Goal: Task Accomplishment & Management: Use online tool/utility

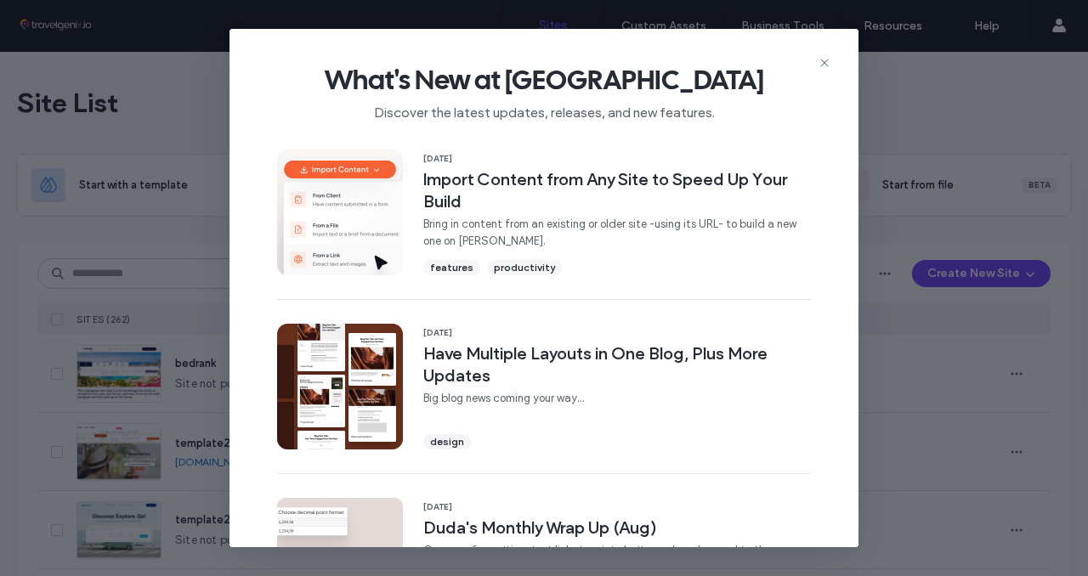
drag, startPoint x: 825, startPoint y: 59, endPoint x: 817, endPoint y: 67, distance: 11.4
click at [826, 59] on icon at bounding box center [825, 63] width 14 height 14
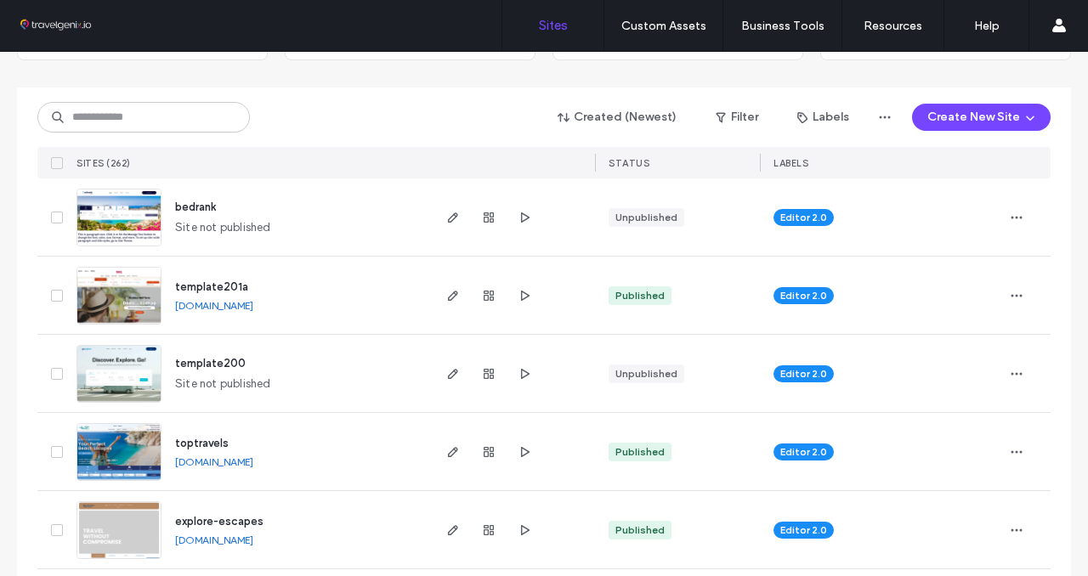
scroll to position [161, 0]
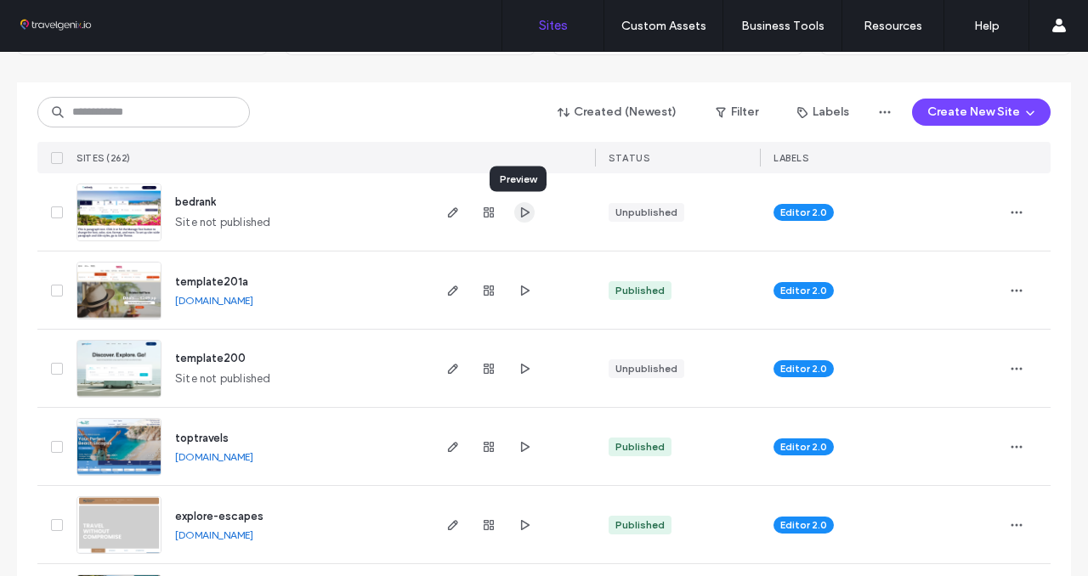
click at [521, 210] on use "button" at bounding box center [525, 212] width 8 height 10
click at [448, 286] on use "button" at bounding box center [453, 291] width 10 height 10
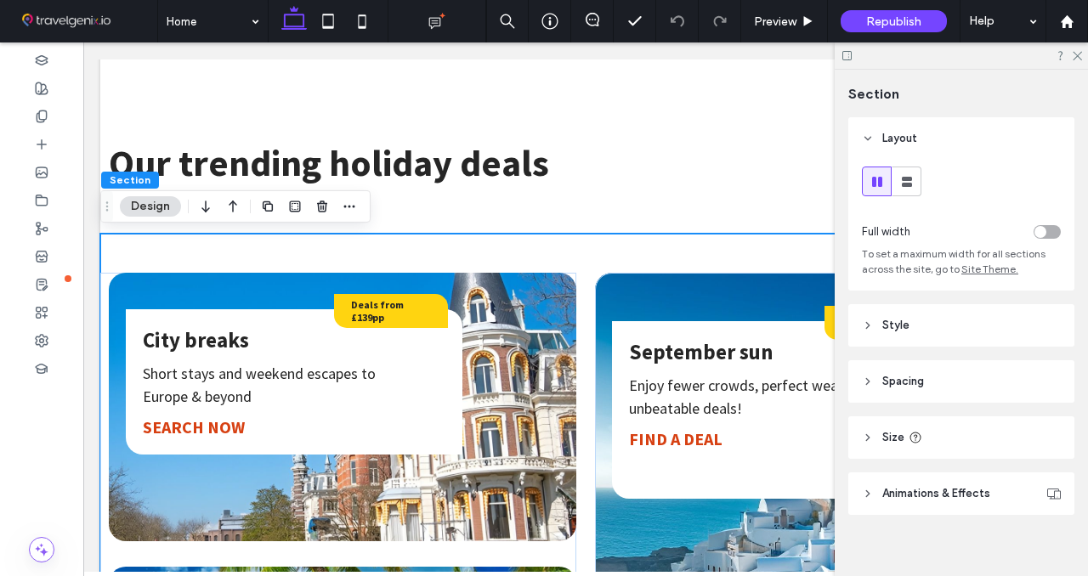
scroll to position [1049, 0]
click at [870, 382] on icon at bounding box center [868, 382] width 12 height 12
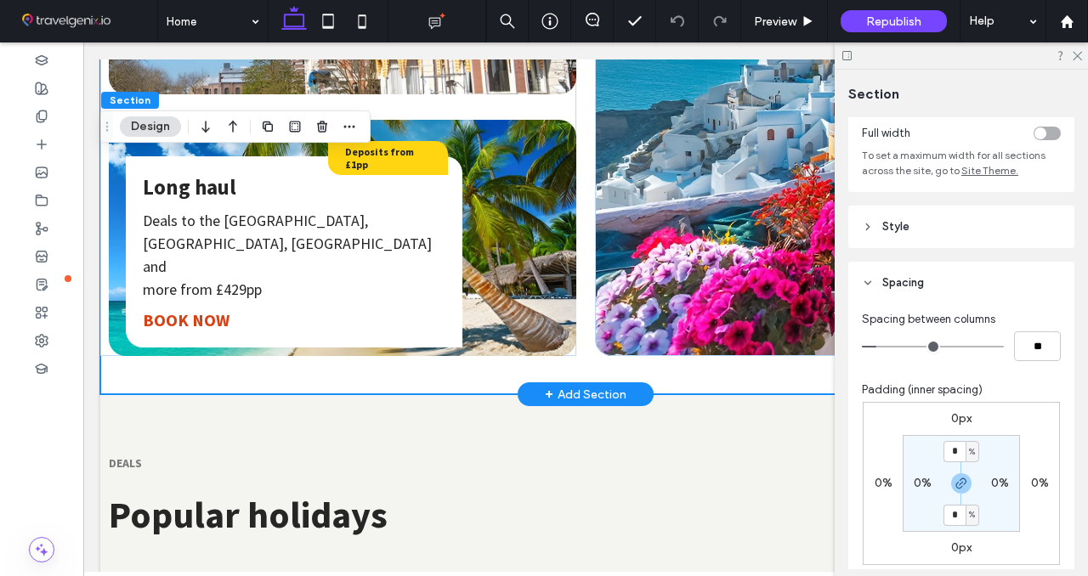
scroll to position [1538, 0]
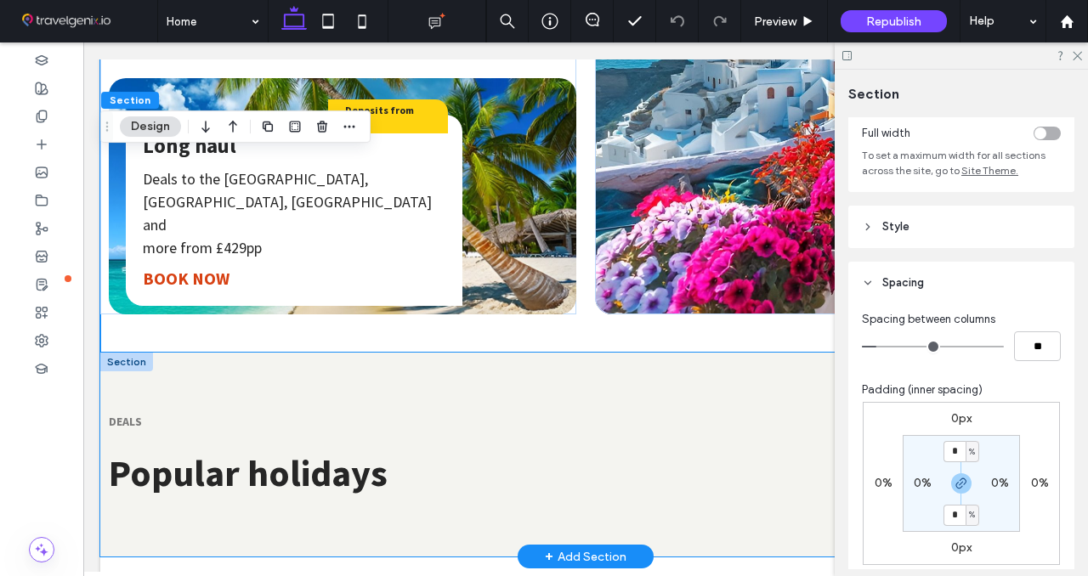
click at [224, 353] on div "DEALS Popular holidays" at bounding box center [585, 455] width 971 height 204
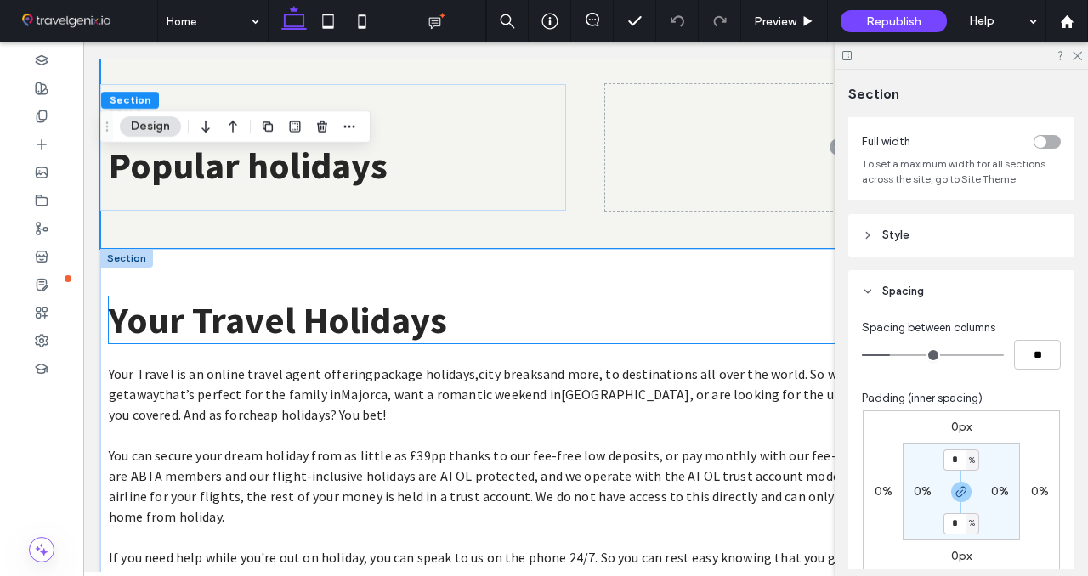
scroll to position [1849, 0]
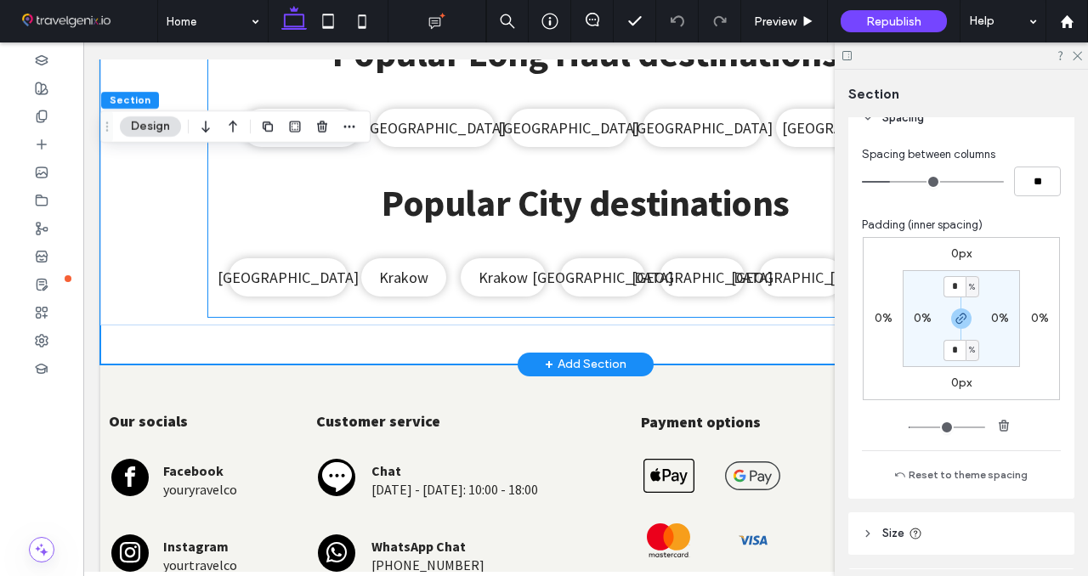
scroll to position [3229, 0]
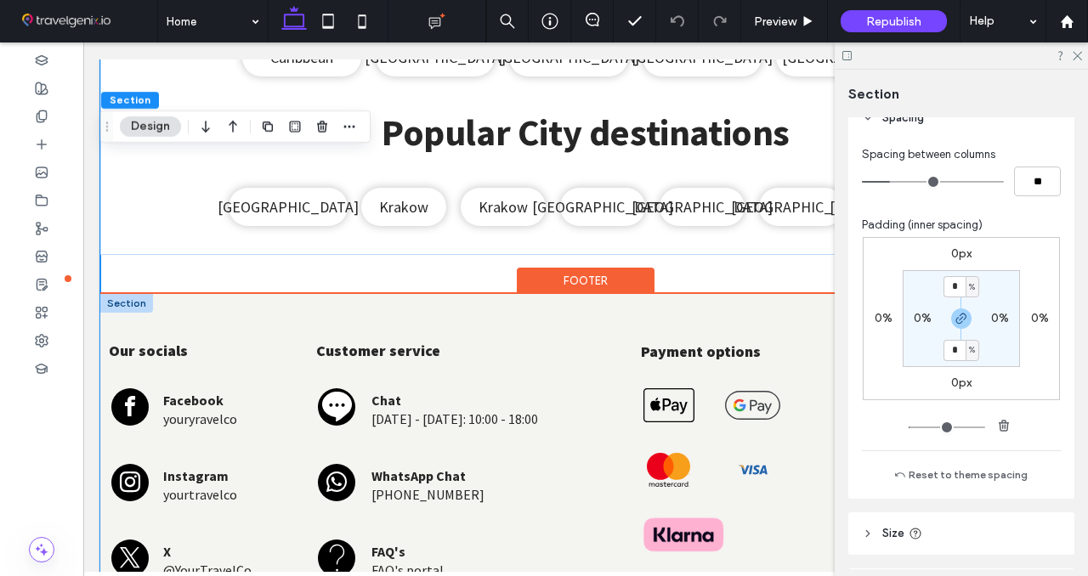
click at [216, 296] on div "Our socials Facebook youryravelco Instagram yourtravelco X @YourTravelCo Custom…" at bounding box center [585, 464] width 971 height 340
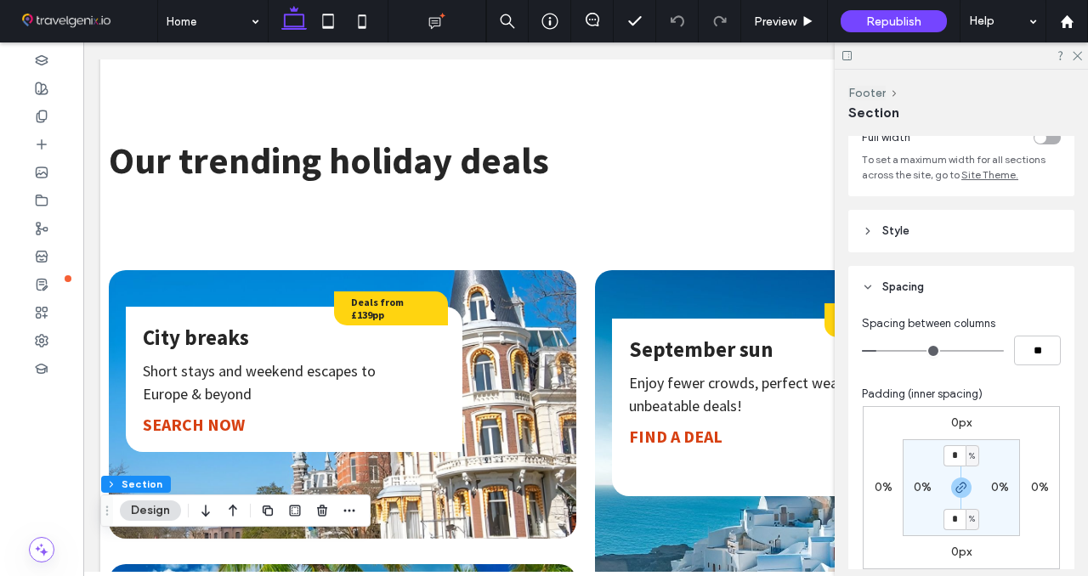
scroll to position [0, 0]
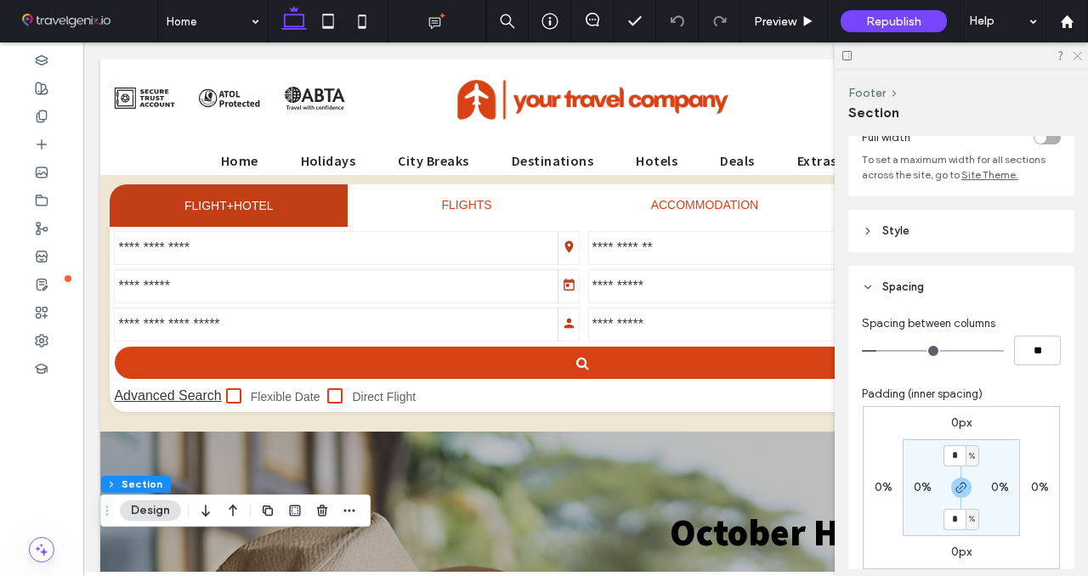
click at [1081, 56] on icon at bounding box center [1076, 54] width 11 height 11
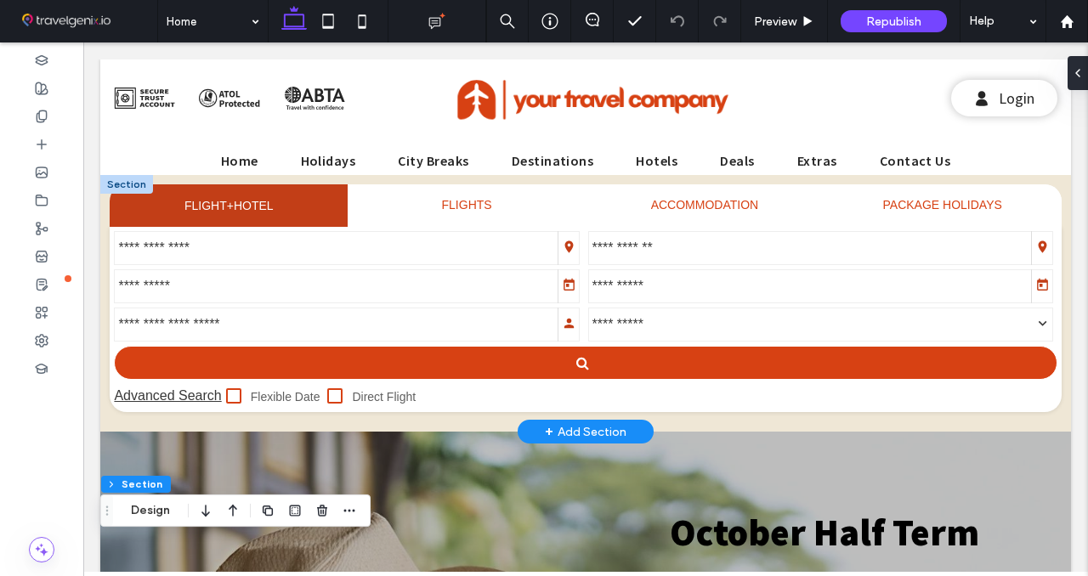
click at [125, 187] on div at bounding box center [126, 184] width 53 height 19
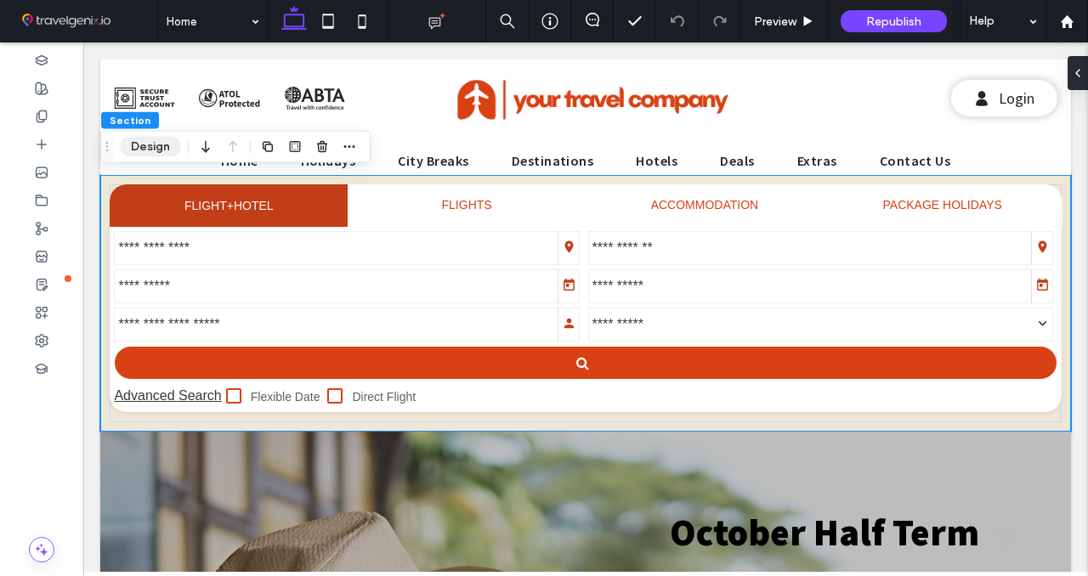
click at [157, 142] on button "Design" at bounding box center [150, 147] width 61 height 20
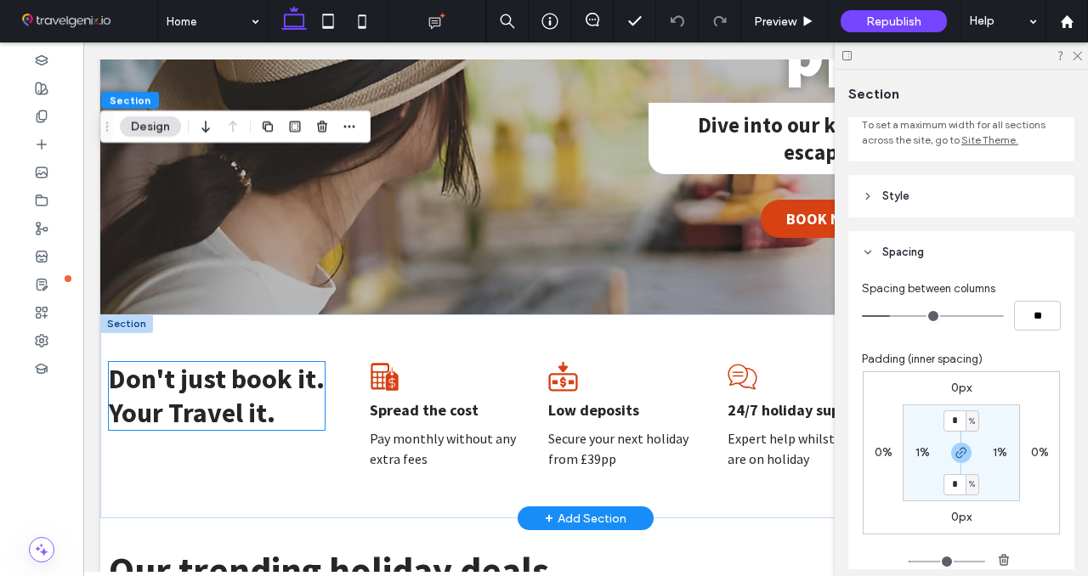
scroll to position [671, 0]
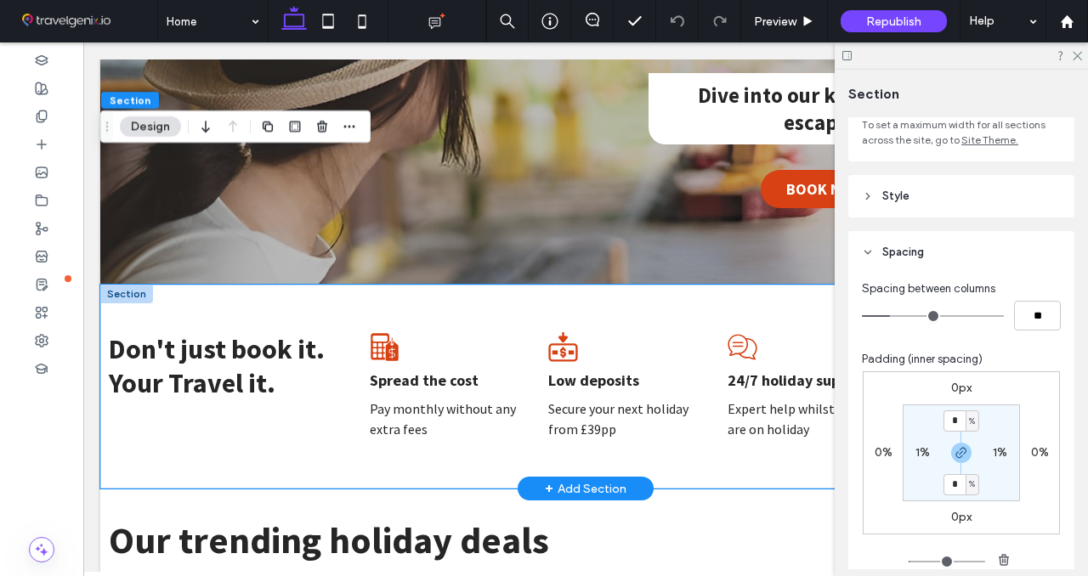
click at [160, 299] on div "Don't just book it. Your Travel it. Spread the cost Pay monthly without any ext…" at bounding box center [585, 387] width 971 height 204
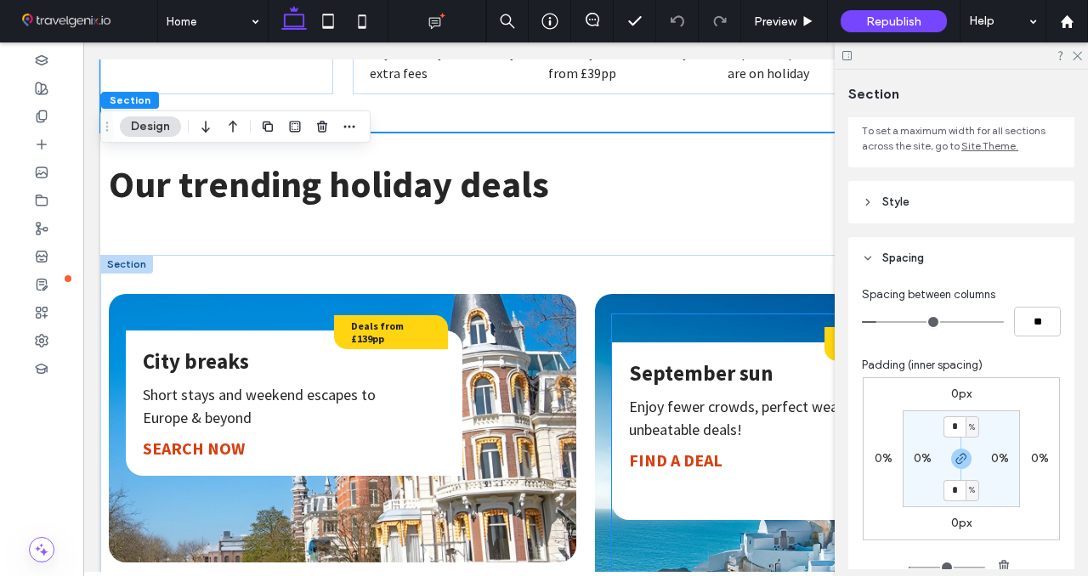
scroll to position [1022, 0]
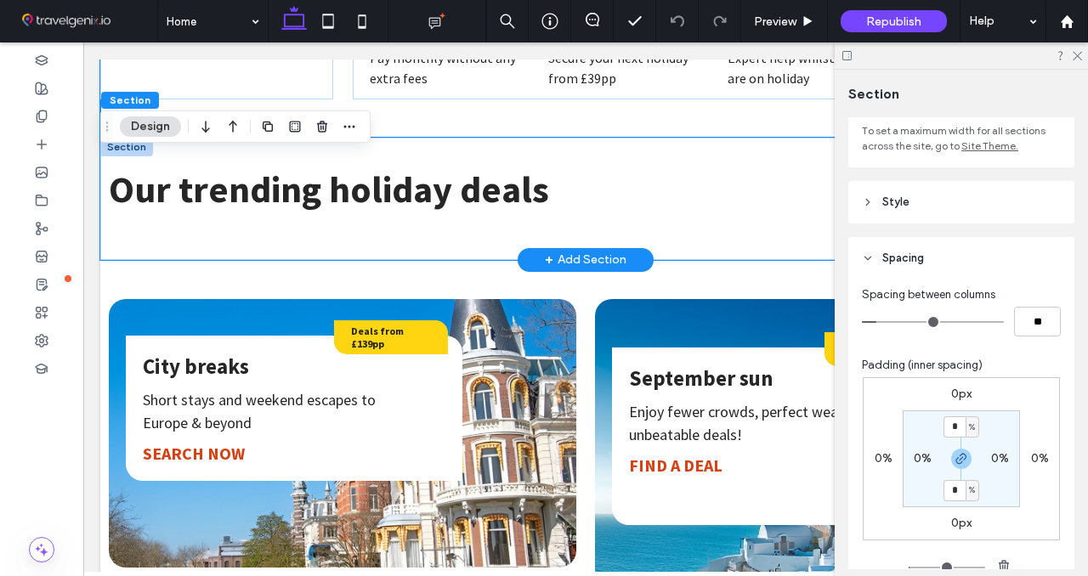
click at [585, 141] on div "Our trending holiday deals ﻿" at bounding box center [585, 199] width 971 height 122
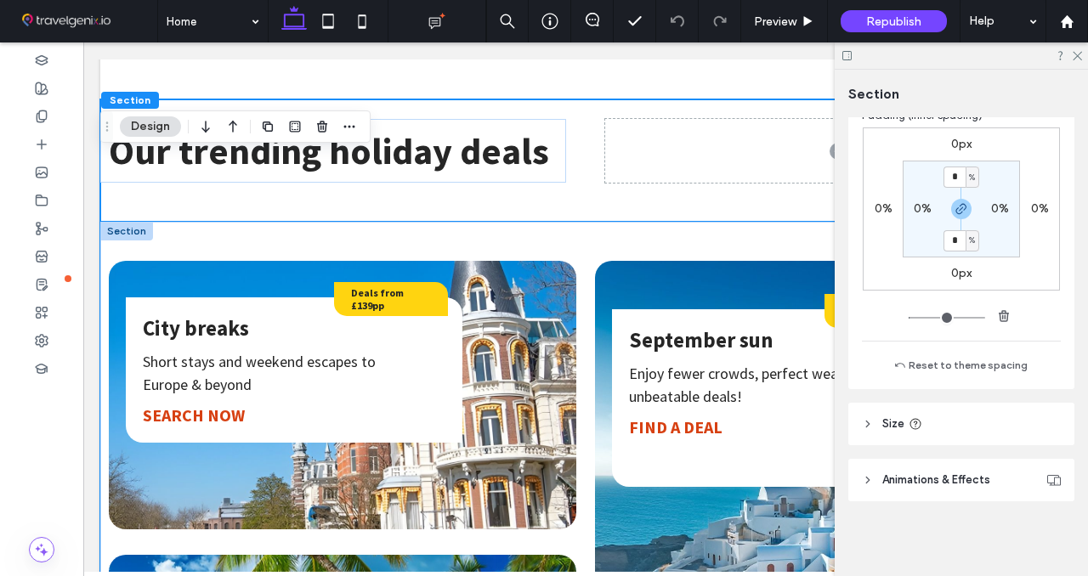
scroll to position [1085, 0]
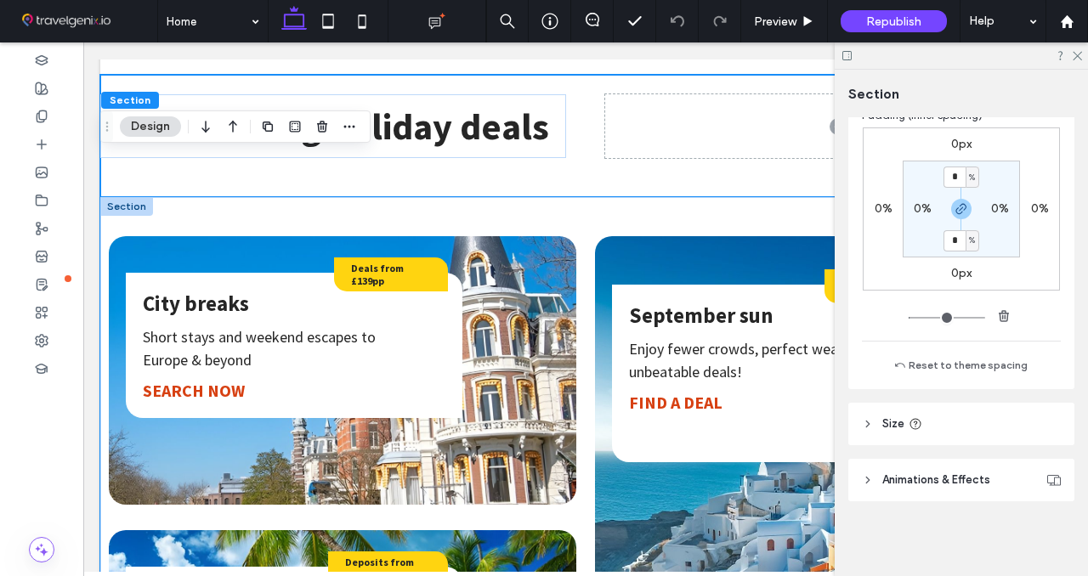
click at [493, 218] on div "City breaks Short stays and weekend escapes to ﻿ Europe & beyond SEARCH NOW Dea…" at bounding box center [585, 501] width 971 height 608
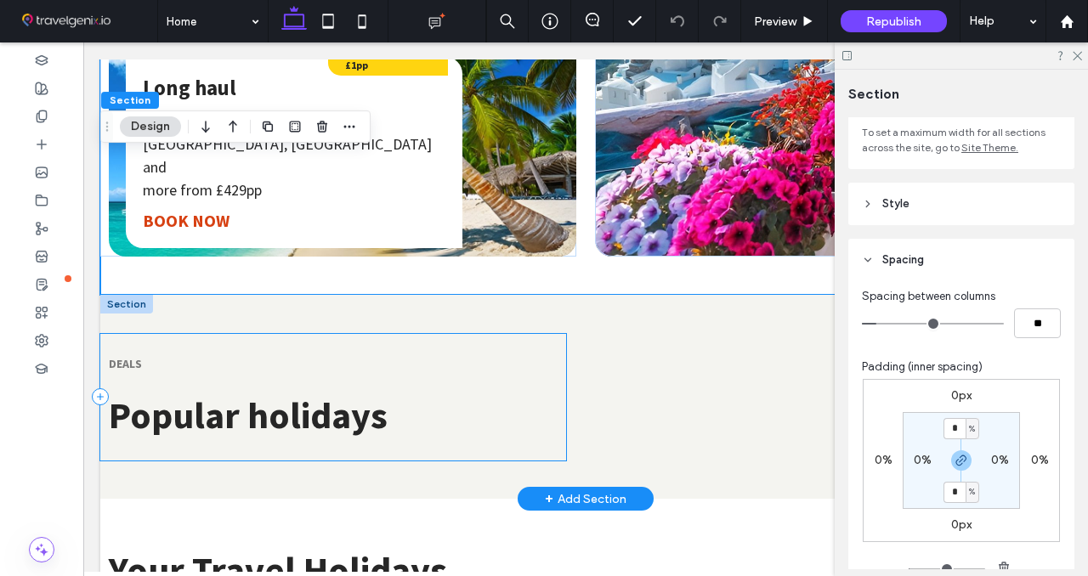
scroll to position [1659, 0]
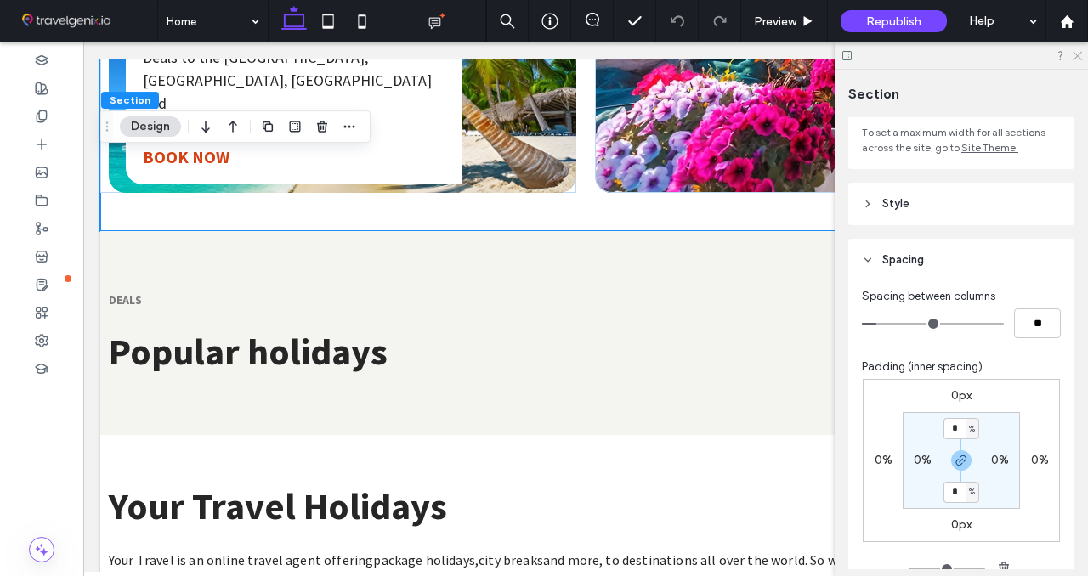
click at [1077, 53] on icon at bounding box center [1076, 54] width 11 height 11
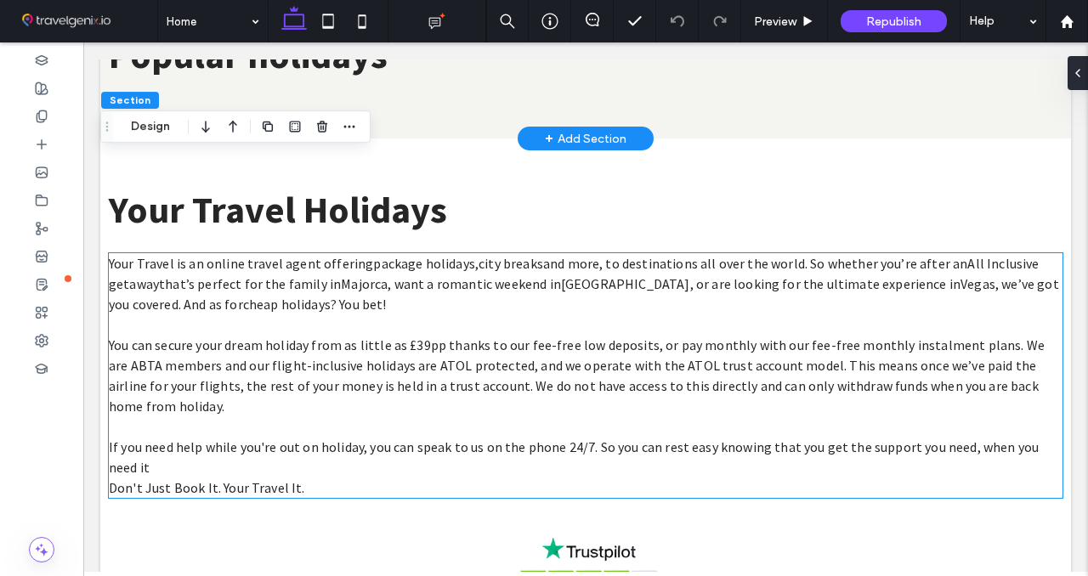
scroll to position [1951, 0]
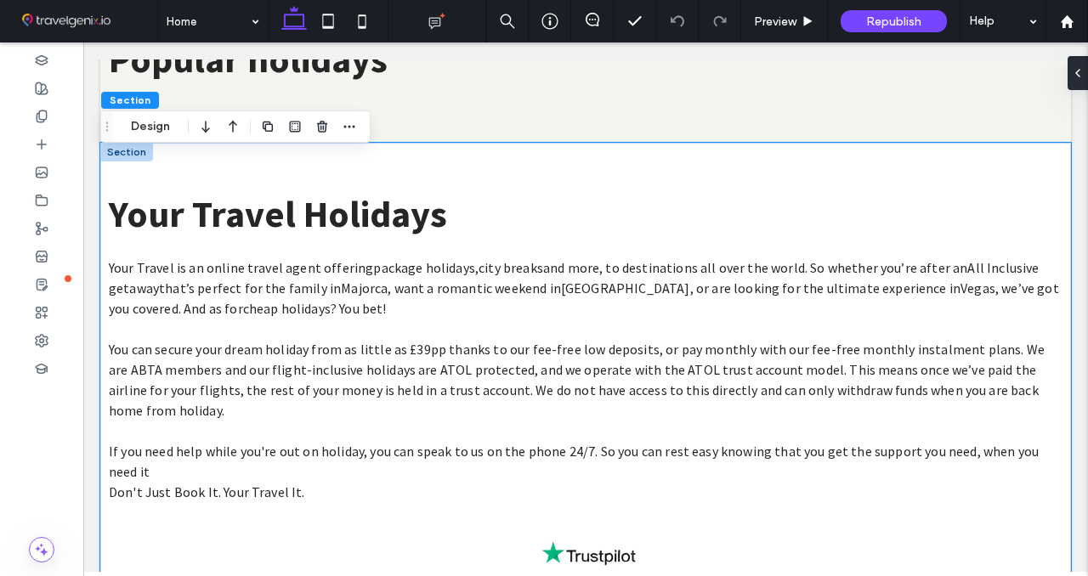
click at [155, 133] on button "Design" at bounding box center [150, 126] width 61 height 20
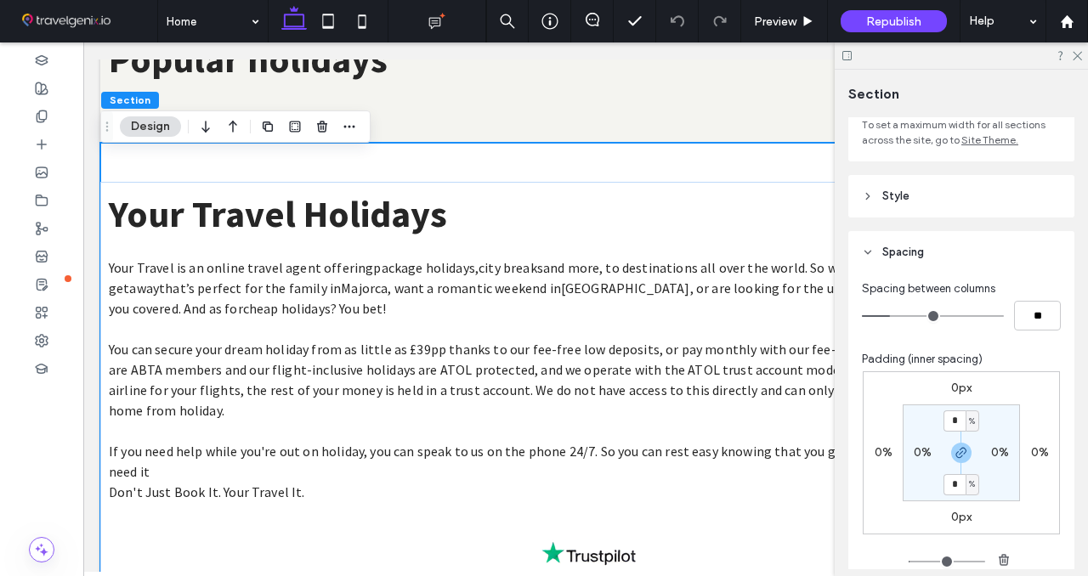
scroll to position [133, 0]
click at [1079, 59] on icon at bounding box center [1076, 54] width 11 height 11
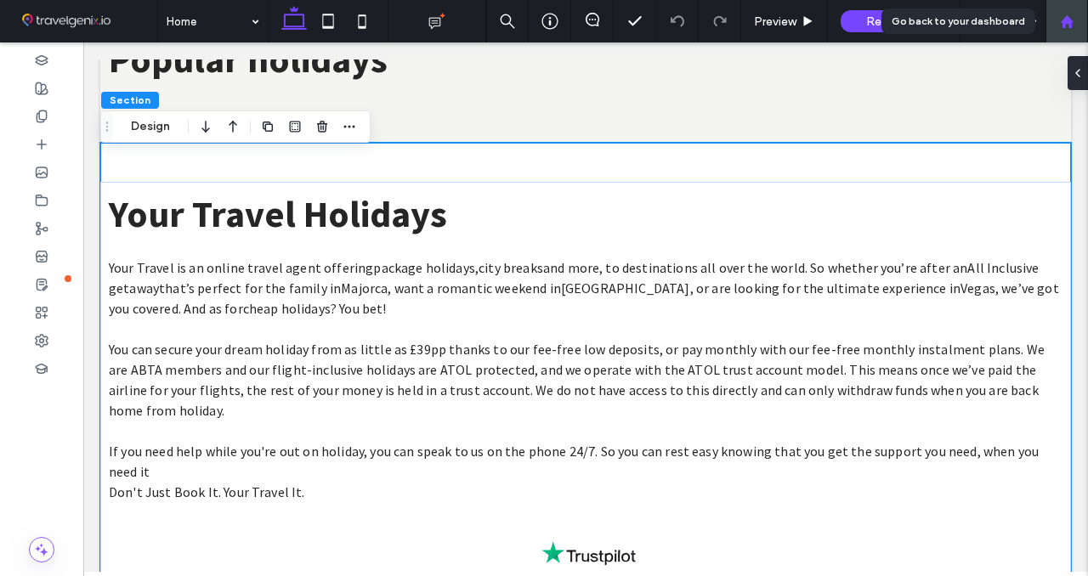
click at [1071, 26] on use at bounding box center [1066, 20] width 13 height 13
